Goal: Browse casually: Explore the website without a specific task or goal

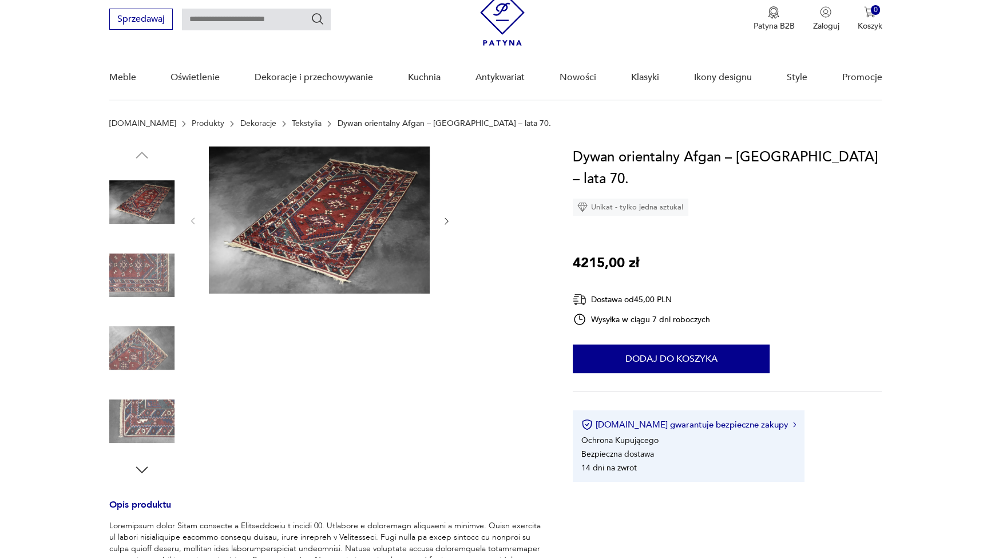
click at [337, 237] on img at bounding box center [319, 219] width 221 height 147
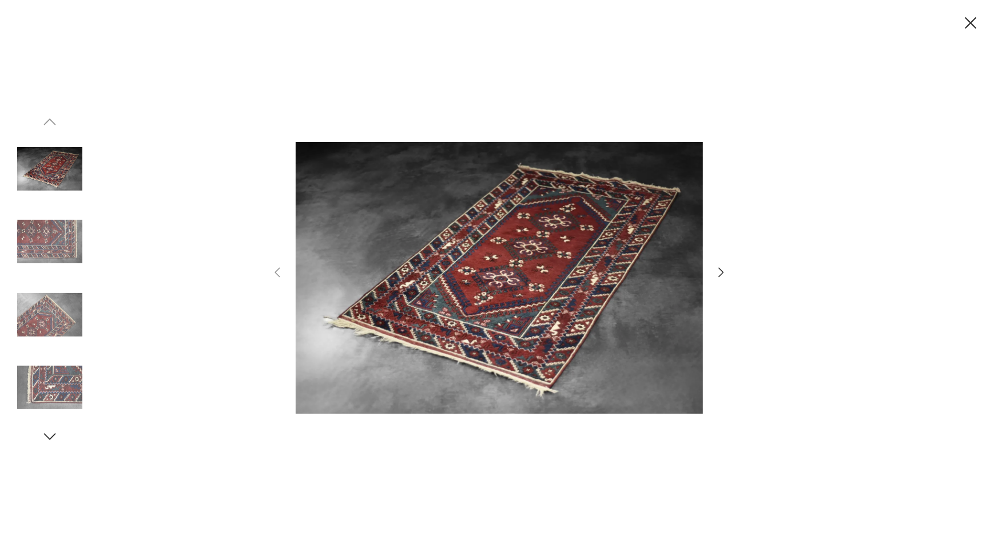
click at [474, 252] on img at bounding box center [499, 278] width 407 height 446
click at [721, 273] on icon "button" at bounding box center [721, 272] width 14 height 14
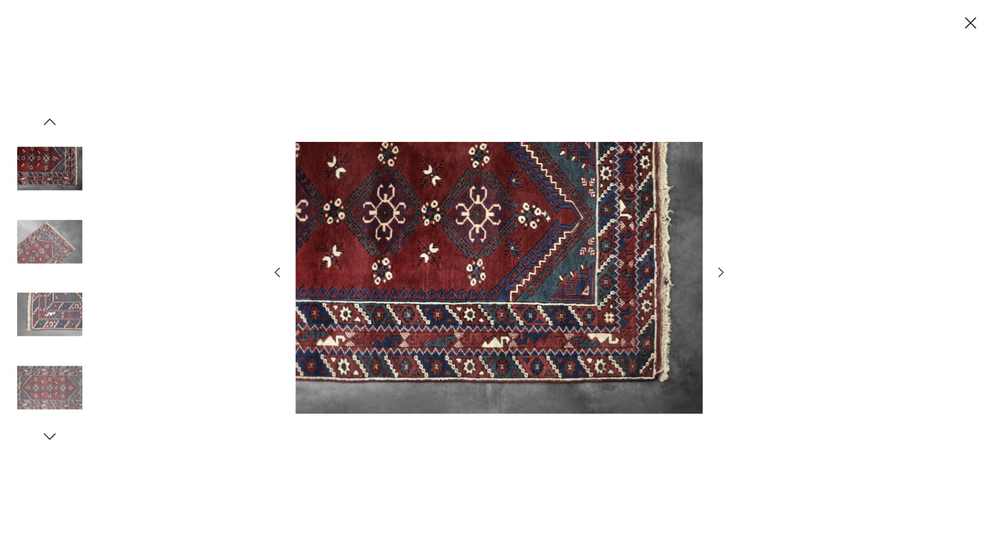
click at [721, 273] on icon "button" at bounding box center [721, 272] width 14 height 14
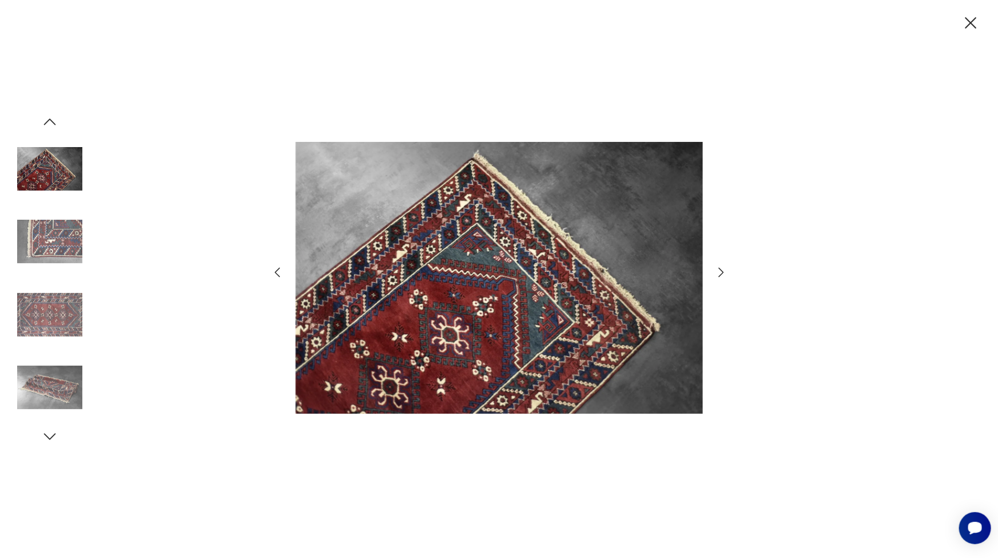
click at [721, 273] on icon "button" at bounding box center [721, 272] width 14 height 14
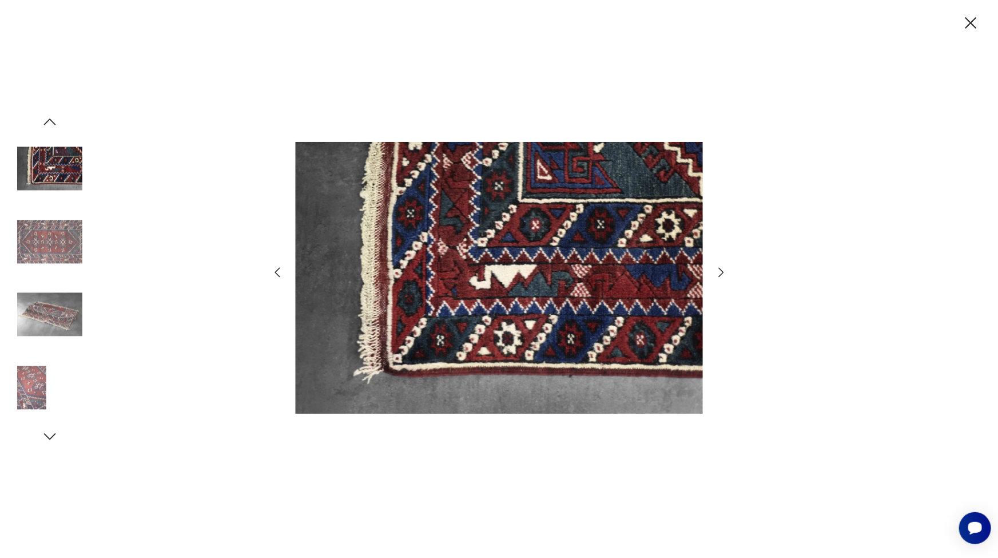
click at [721, 273] on icon "button" at bounding box center [721, 272] width 14 height 14
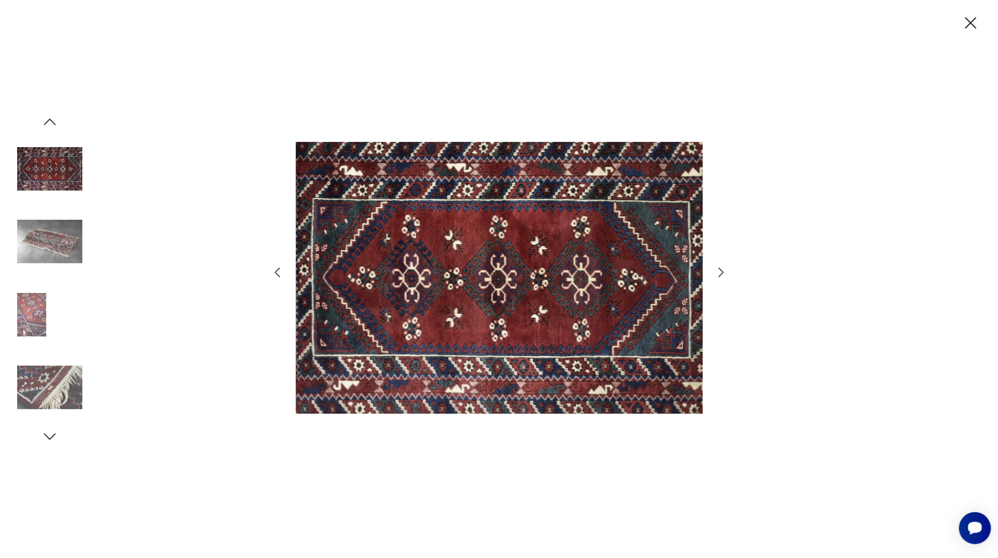
click at [721, 273] on icon "button" at bounding box center [721, 272] width 14 height 14
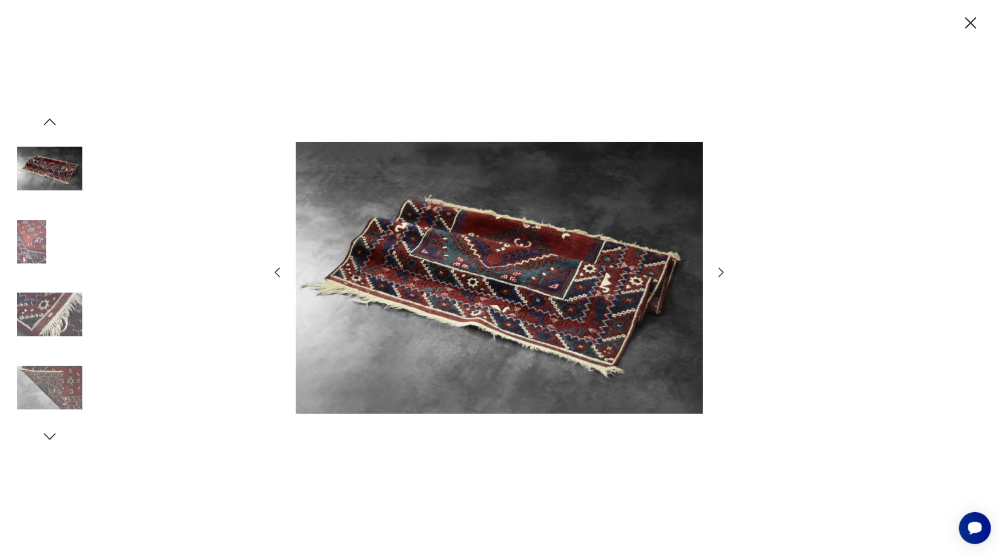
click at [721, 273] on icon "button" at bounding box center [721, 272] width 14 height 14
